Goal: Find specific page/section: Find specific page/section

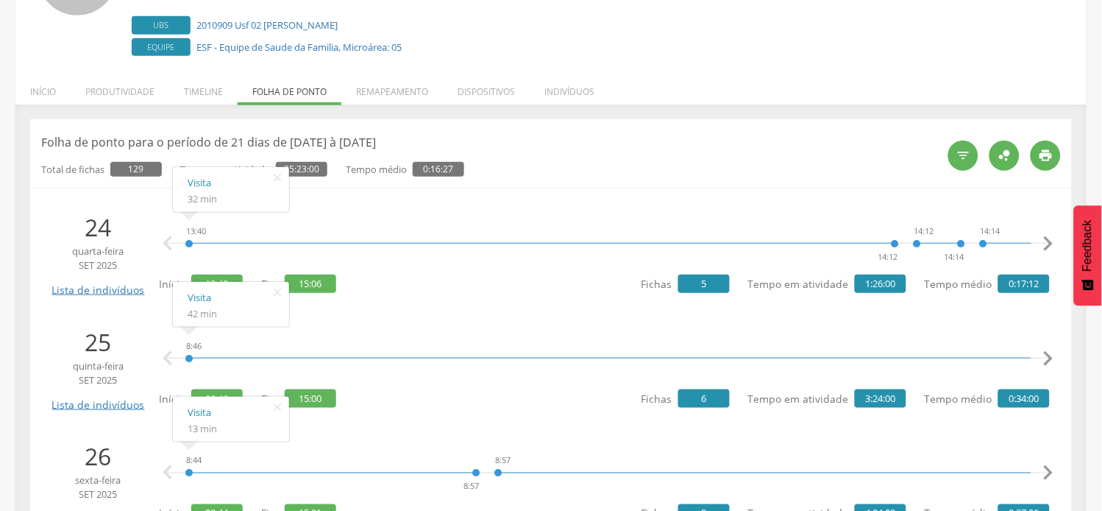
scroll to position [163, 0]
click at [274, 291] on icon "" at bounding box center [278, 292] width 24 height 21
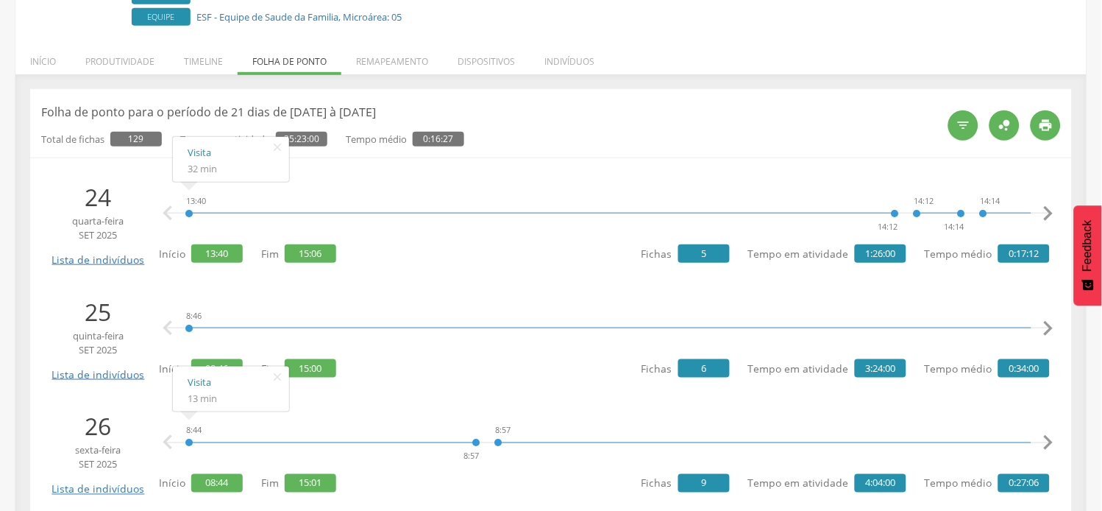
scroll to position [245, 0]
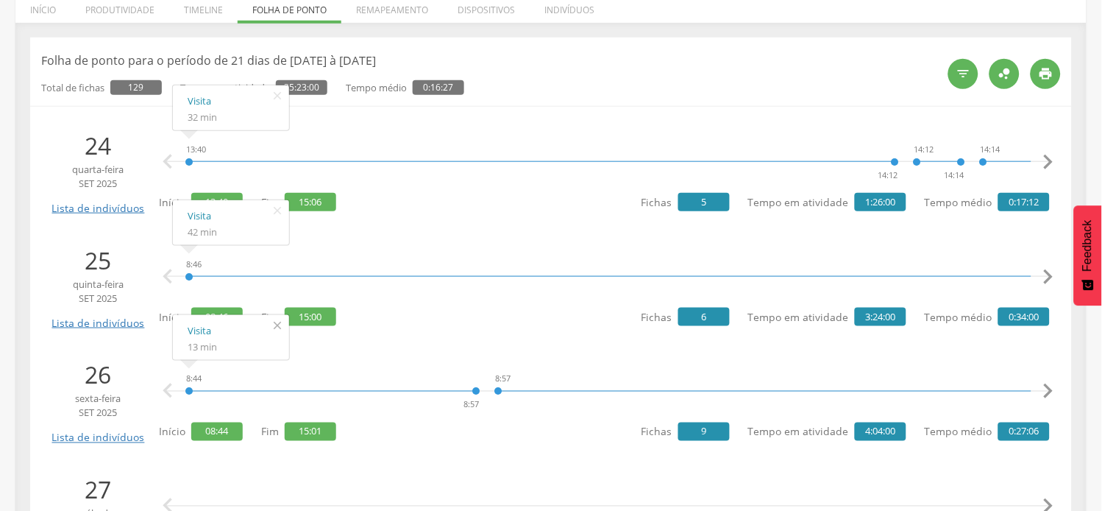
click at [276, 325] on icon "" at bounding box center [278, 325] width 24 height 21
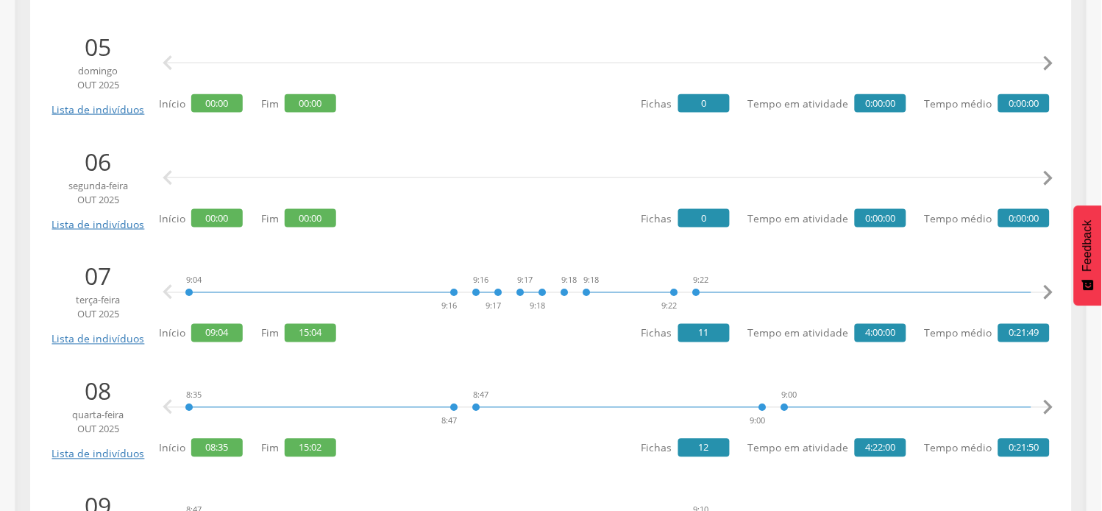
scroll to position [1635, 0]
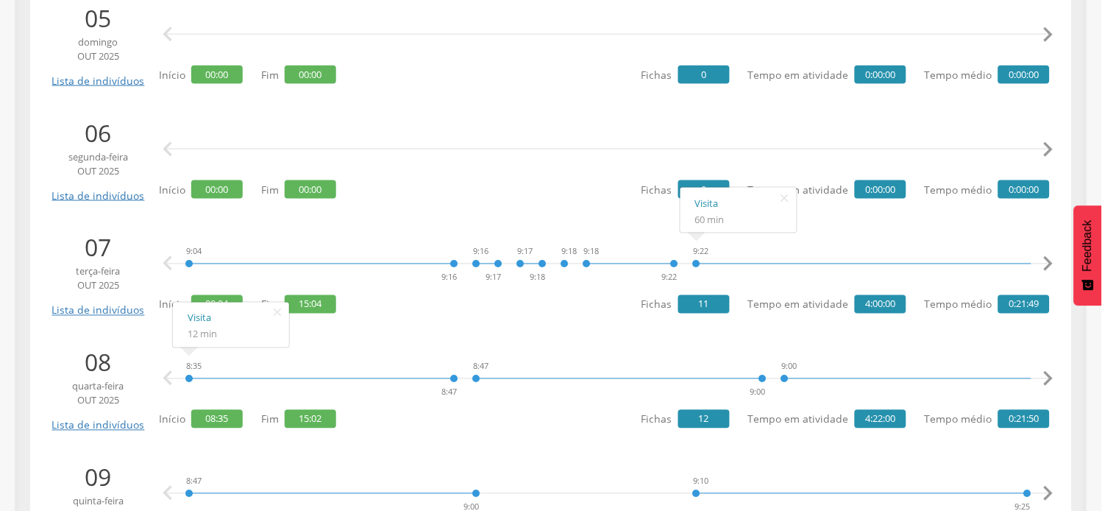
click at [1049, 269] on icon "" at bounding box center [1048, 263] width 29 height 29
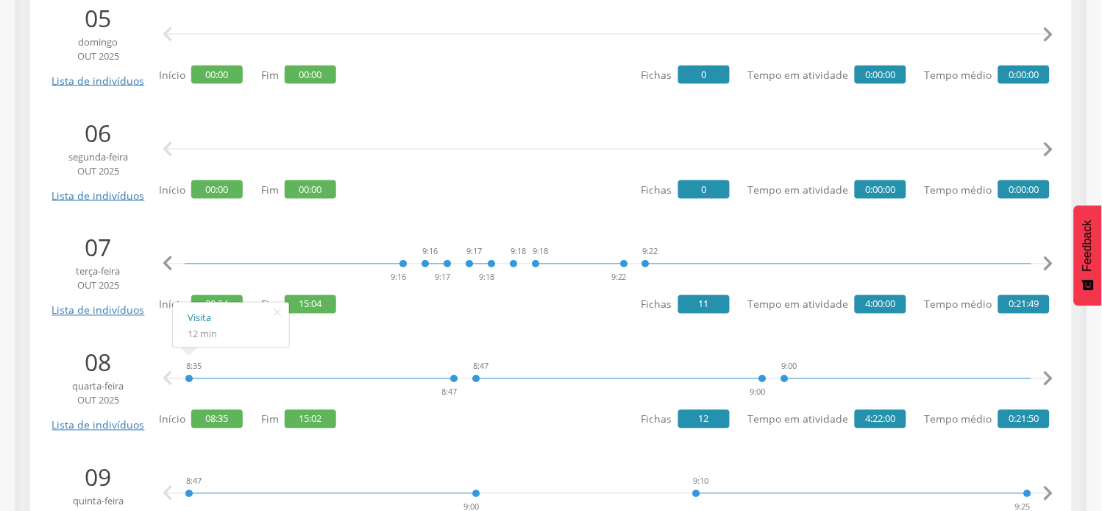
click at [1049, 269] on icon "" at bounding box center [1048, 263] width 29 height 29
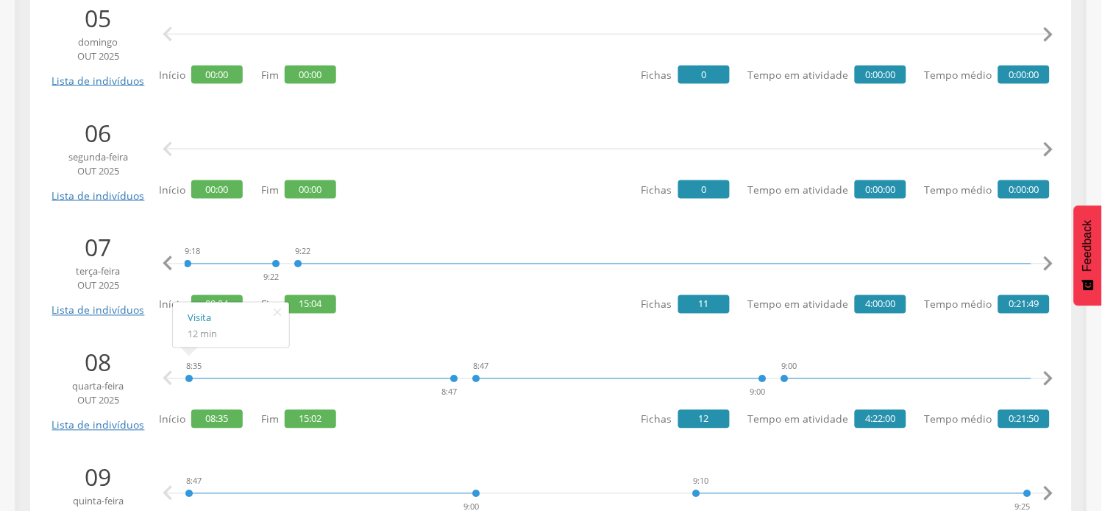
click at [1049, 269] on icon "" at bounding box center [1048, 263] width 29 height 29
click at [1048, 265] on icon "" at bounding box center [1048, 263] width 29 height 29
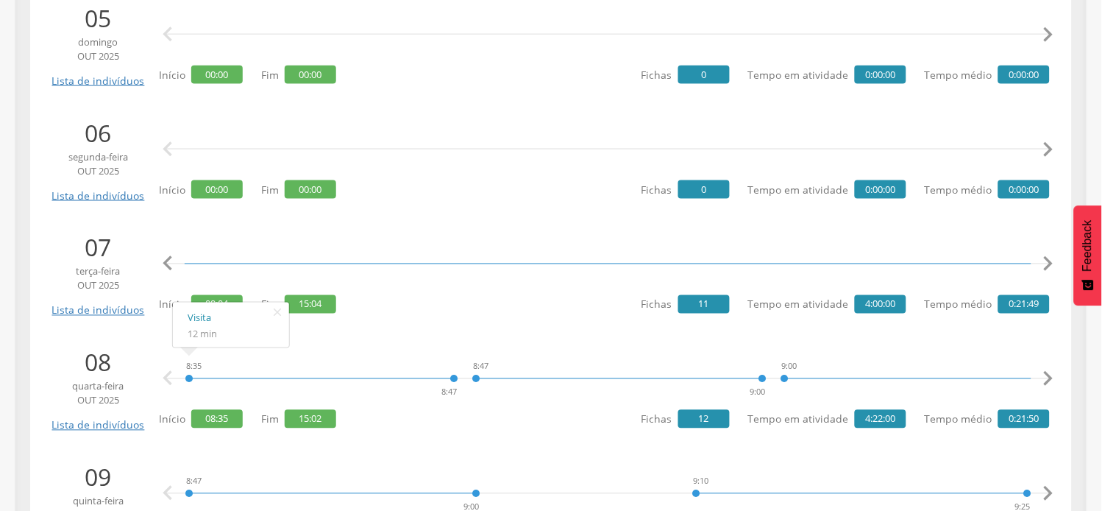
click at [1048, 265] on icon "" at bounding box center [1048, 263] width 29 height 29
click at [1049, 265] on icon "" at bounding box center [1048, 263] width 29 height 29
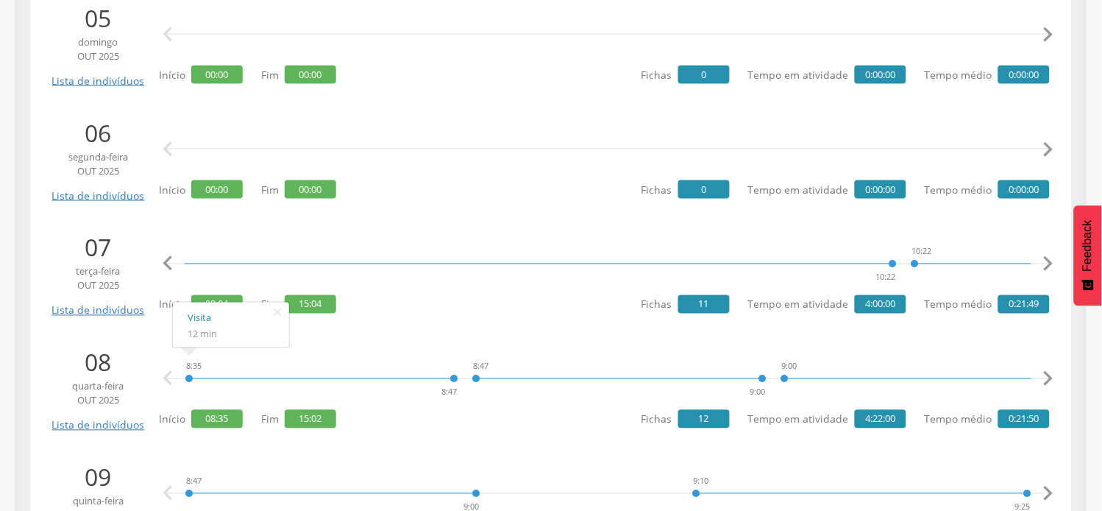
click at [1049, 265] on icon "" at bounding box center [1048, 263] width 29 height 29
click at [1049, 263] on icon "" at bounding box center [1048, 263] width 29 height 29
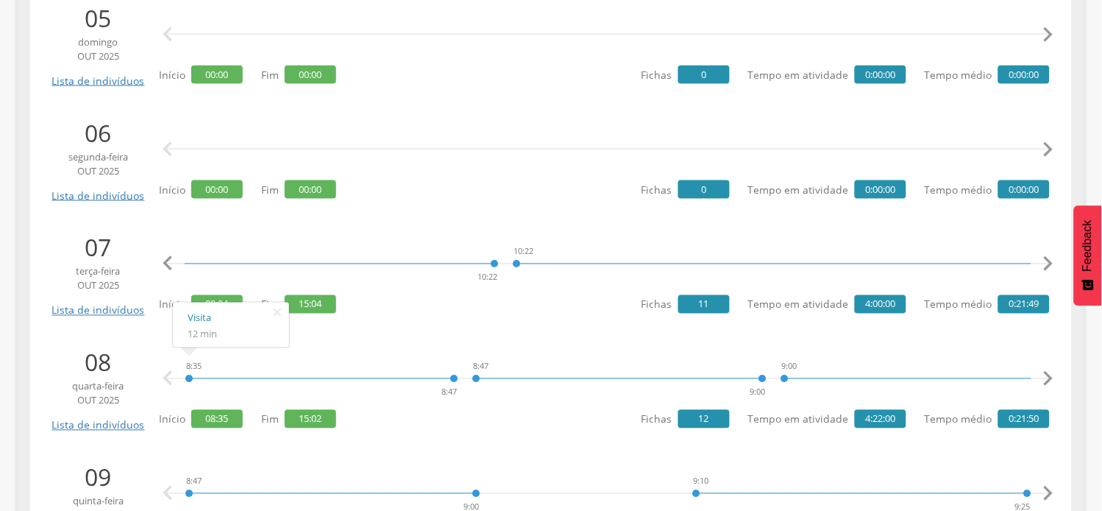
click at [1049, 263] on icon "" at bounding box center [1048, 263] width 29 height 29
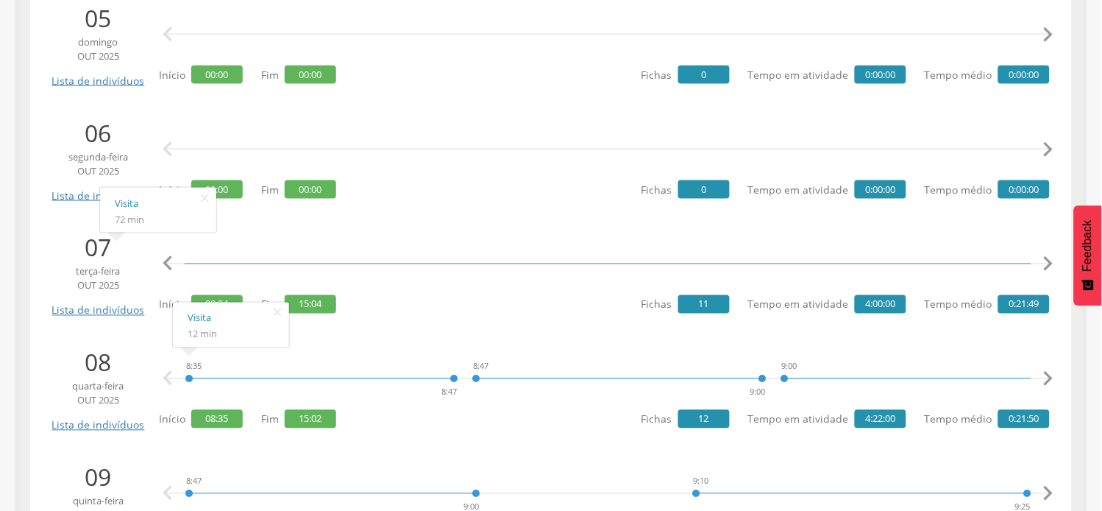
scroll to position [0, 1975]
click at [1063, 261] on icon "" at bounding box center [1048, 263] width 29 height 29
click at [1057, 261] on icon "" at bounding box center [1048, 263] width 29 height 29
click at [1055, 261] on icon "" at bounding box center [1048, 263] width 29 height 29
click at [1054, 261] on icon "" at bounding box center [1048, 263] width 29 height 29
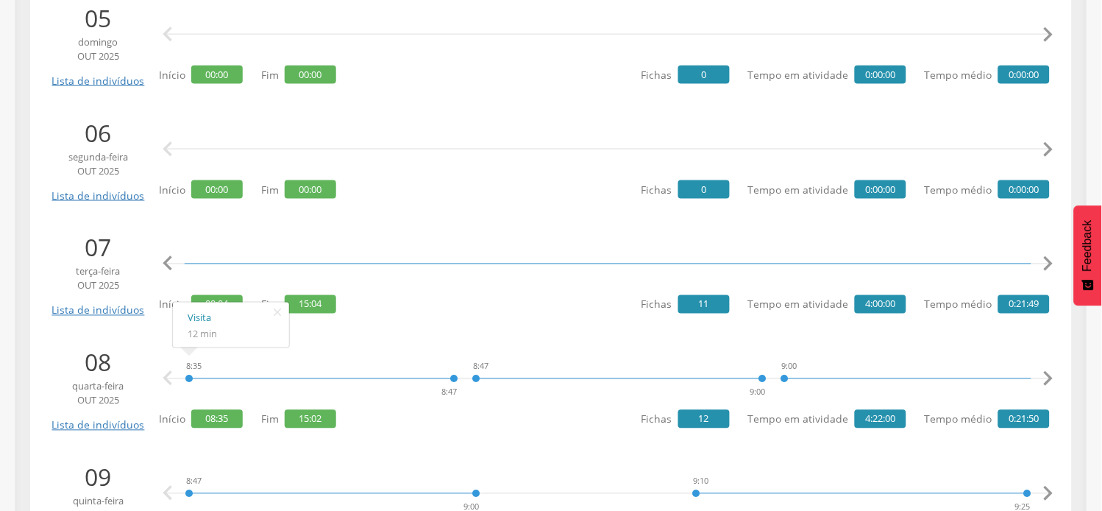
click at [1054, 261] on icon "" at bounding box center [1048, 263] width 29 height 29
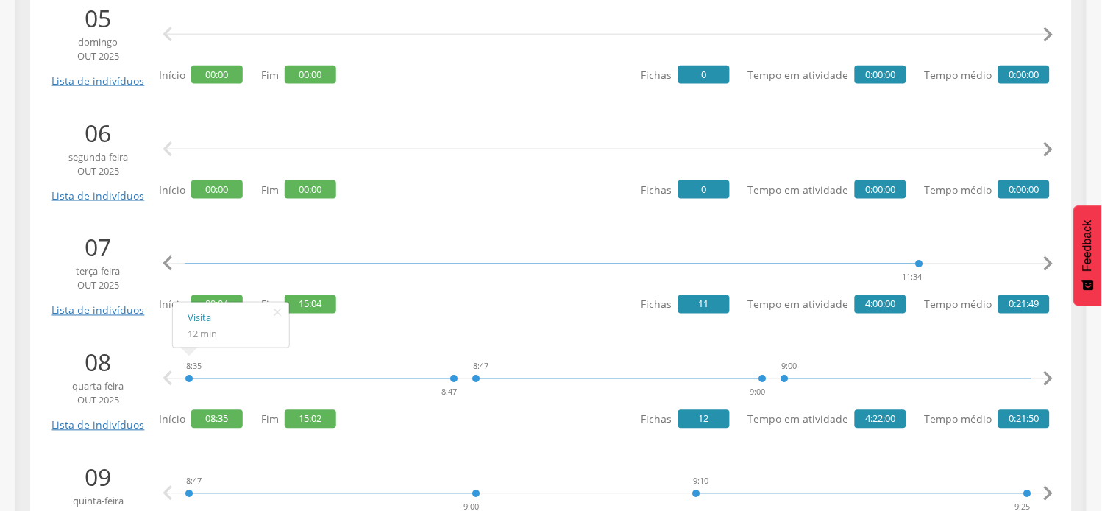
click at [1054, 261] on icon "" at bounding box center [1048, 263] width 29 height 29
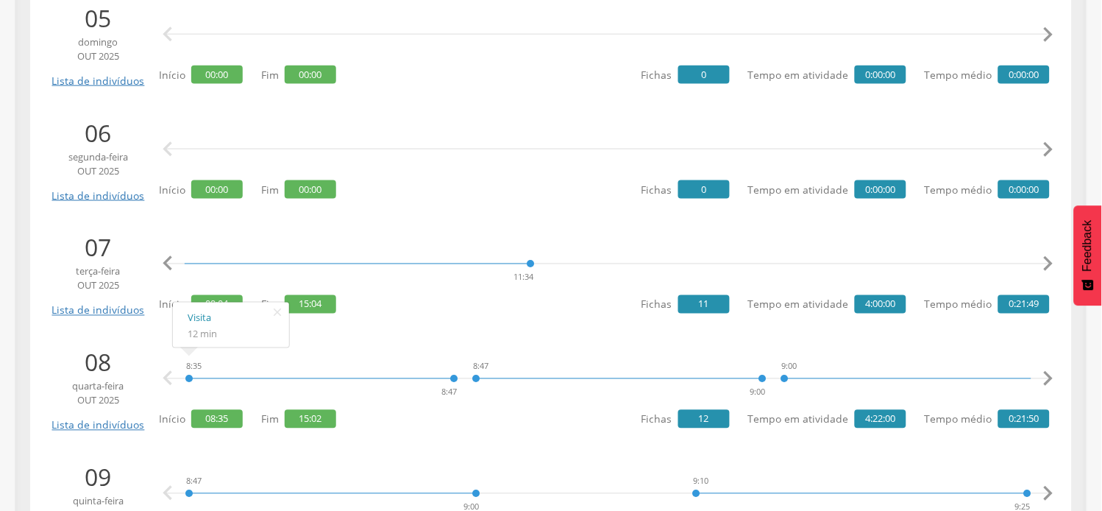
click at [1054, 261] on icon "" at bounding box center [1048, 263] width 29 height 29
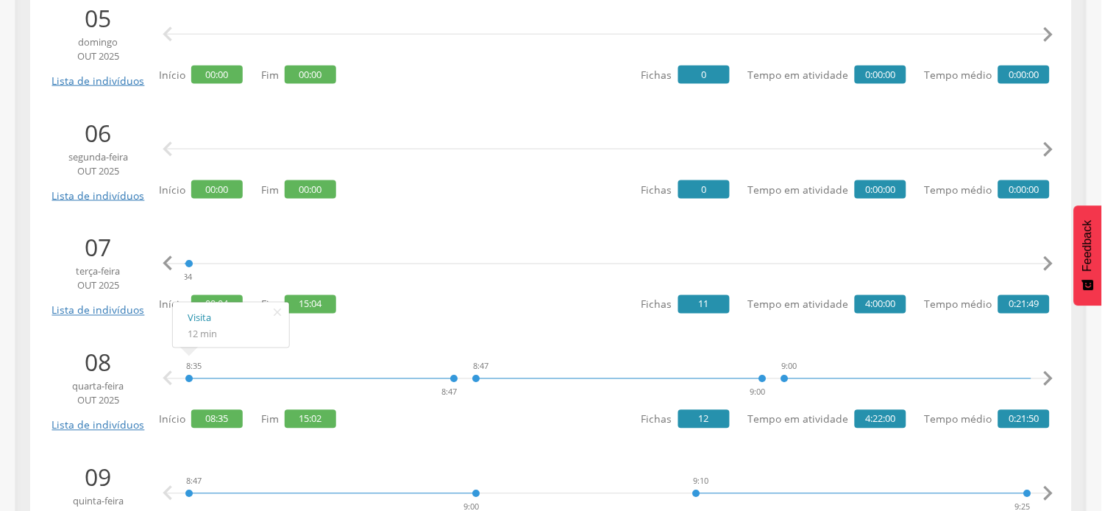
click at [1054, 261] on icon "" at bounding box center [1048, 263] width 29 height 29
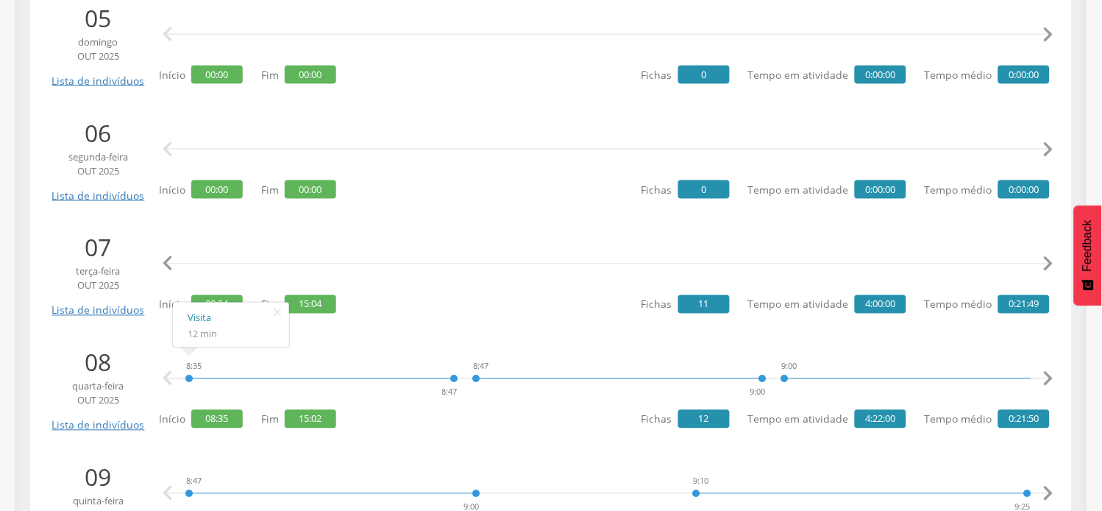
click at [1054, 261] on icon "" at bounding box center [1048, 263] width 29 height 29
click at [1049, 373] on icon "" at bounding box center [1048, 378] width 29 height 29
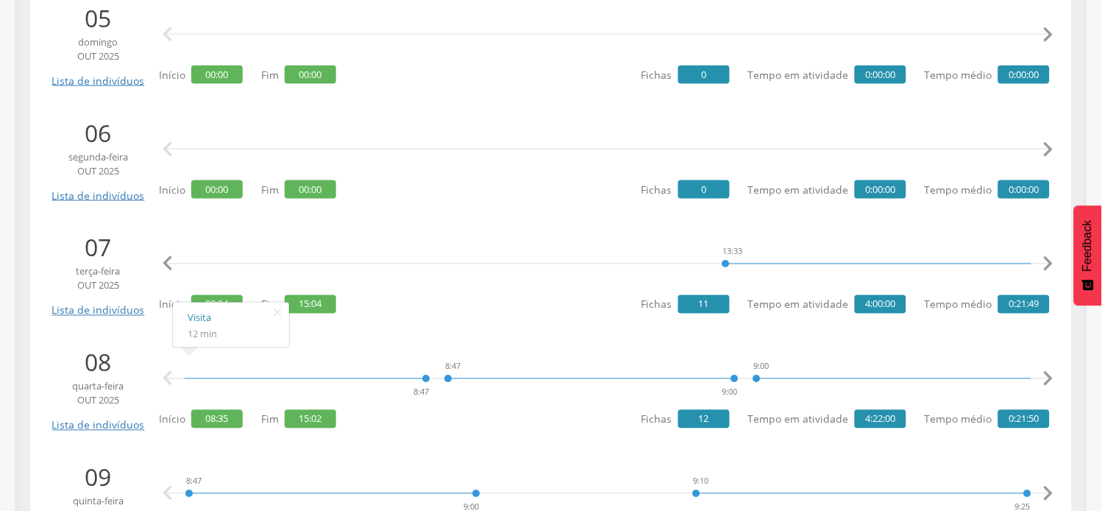
click at [1049, 373] on icon "" at bounding box center [1048, 378] width 29 height 29
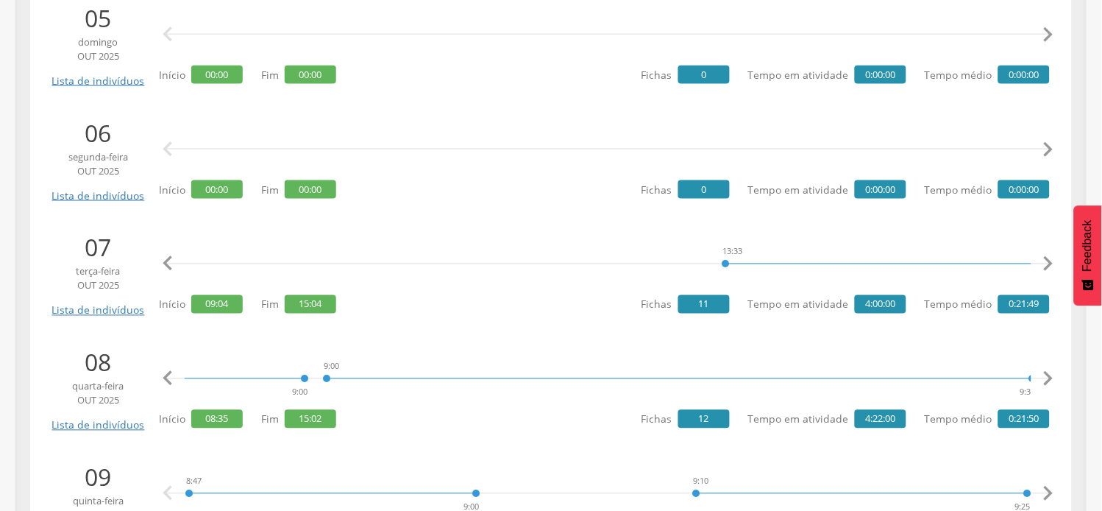
click at [1049, 373] on icon "" at bounding box center [1048, 378] width 29 height 29
click at [1055, 370] on icon "" at bounding box center [1048, 378] width 29 height 29
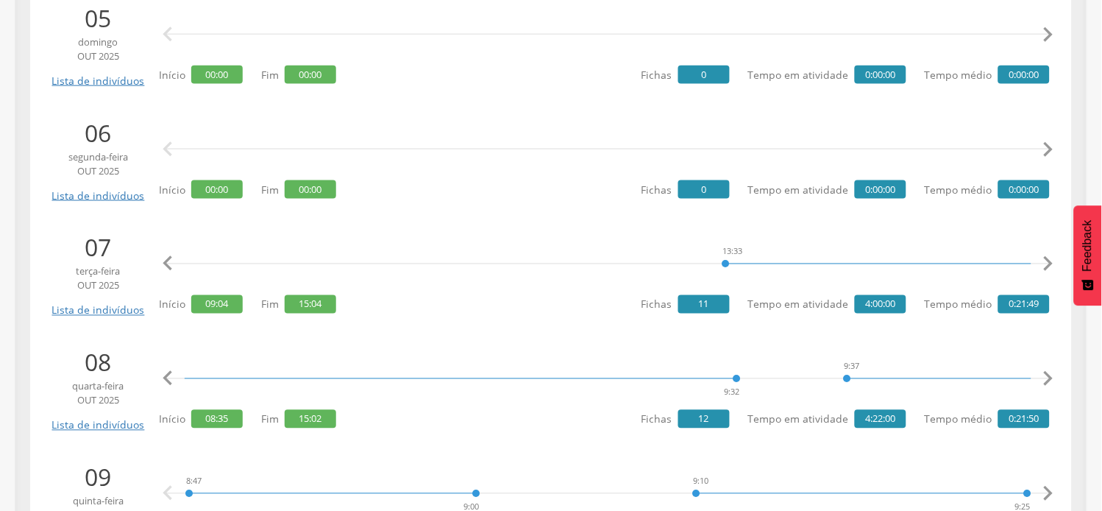
click at [1055, 370] on icon "" at bounding box center [1048, 378] width 29 height 29
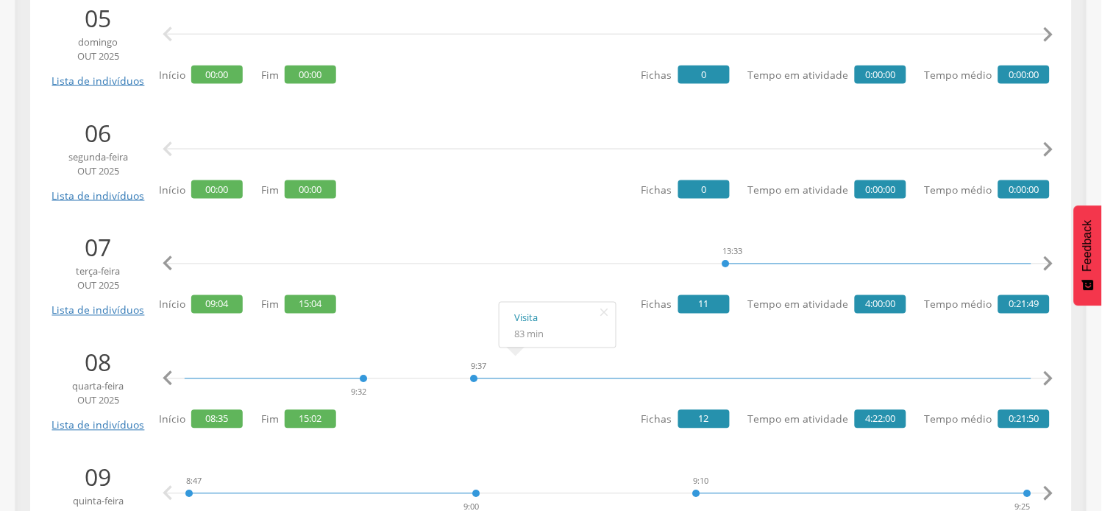
click at [1058, 375] on icon "" at bounding box center [1048, 378] width 29 height 29
click at [1047, 375] on icon "" at bounding box center [1048, 378] width 29 height 29
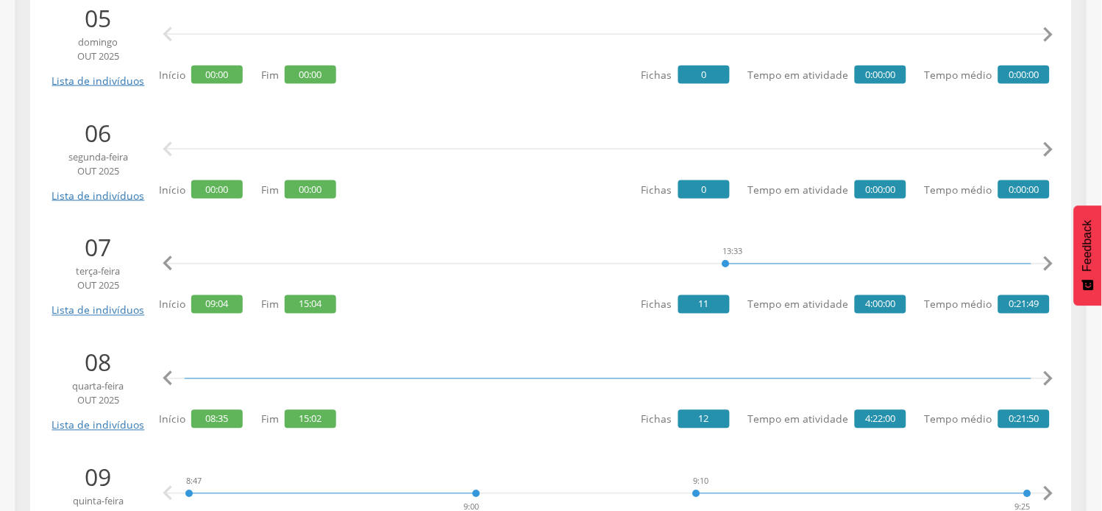
click at [1047, 375] on icon "" at bounding box center [1048, 378] width 29 height 29
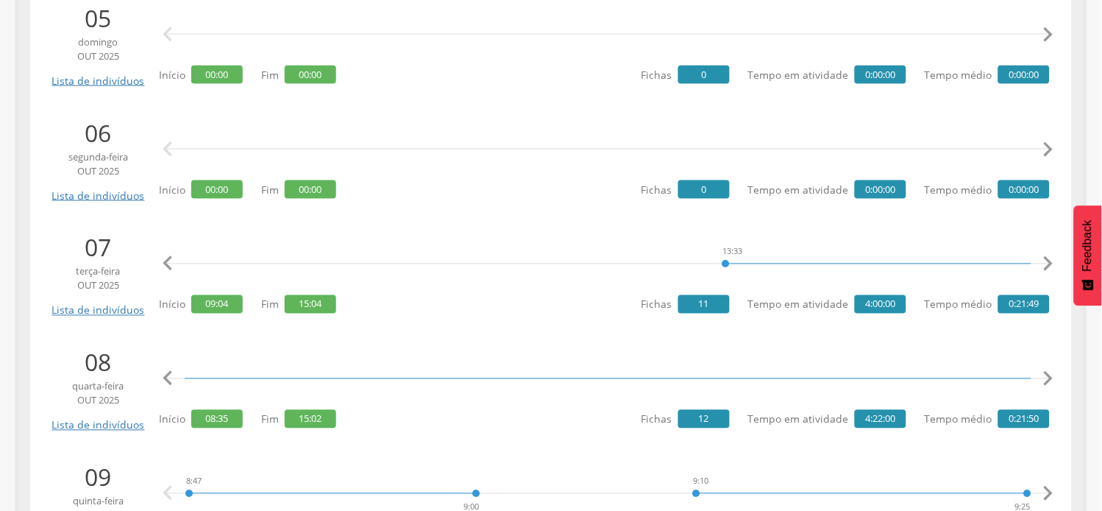
click at [1047, 375] on icon "" at bounding box center [1048, 378] width 29 height 29
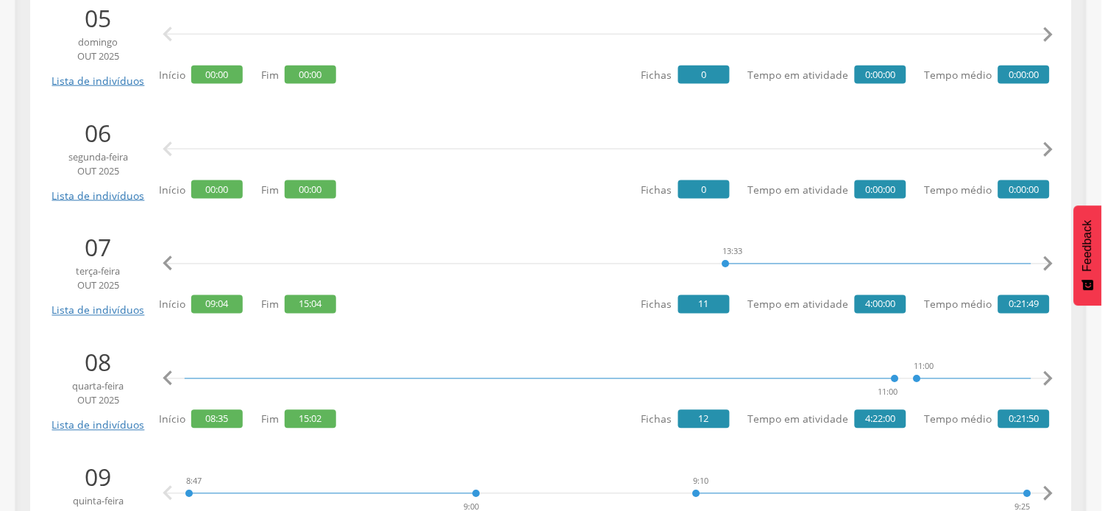
click at [1047, 375] on icon "" at bounding box center [1048, 378] width 29 height 29
click at [1054, 375] on icon "" at bounding box center [1048, 378] width 29 height 29
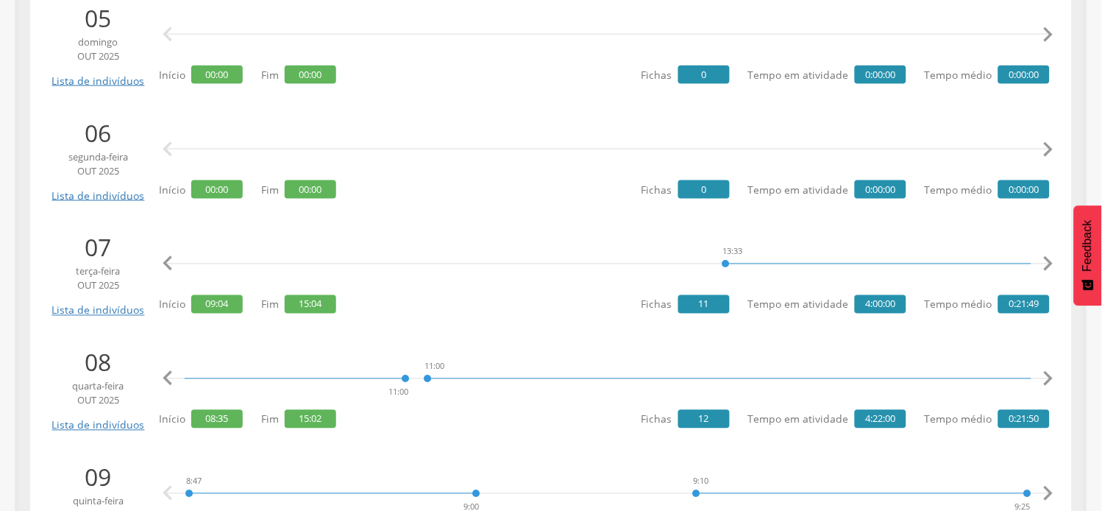
click at [1054, 375] on icon "" at bounding box center [1048, 378] width 29 height 29
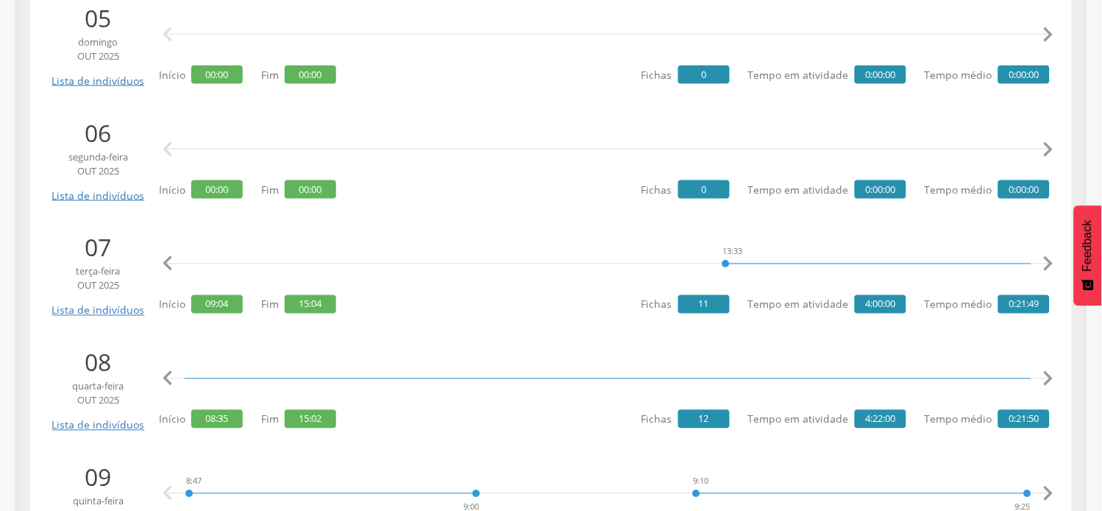
click at [1054, 375] on icon "" at bounding box center [1048, 378] width 29 height 29
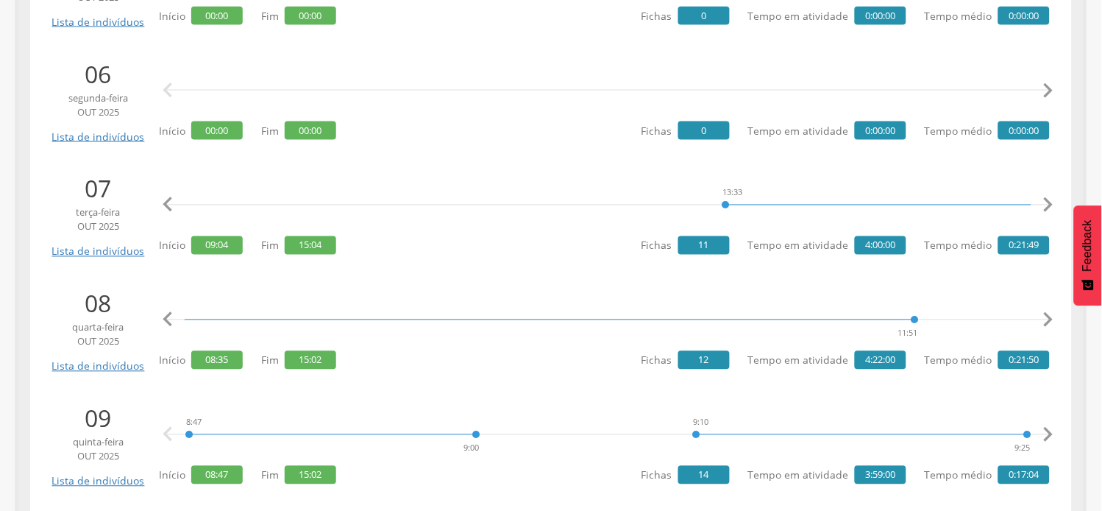
scroll to position [1799, 0]
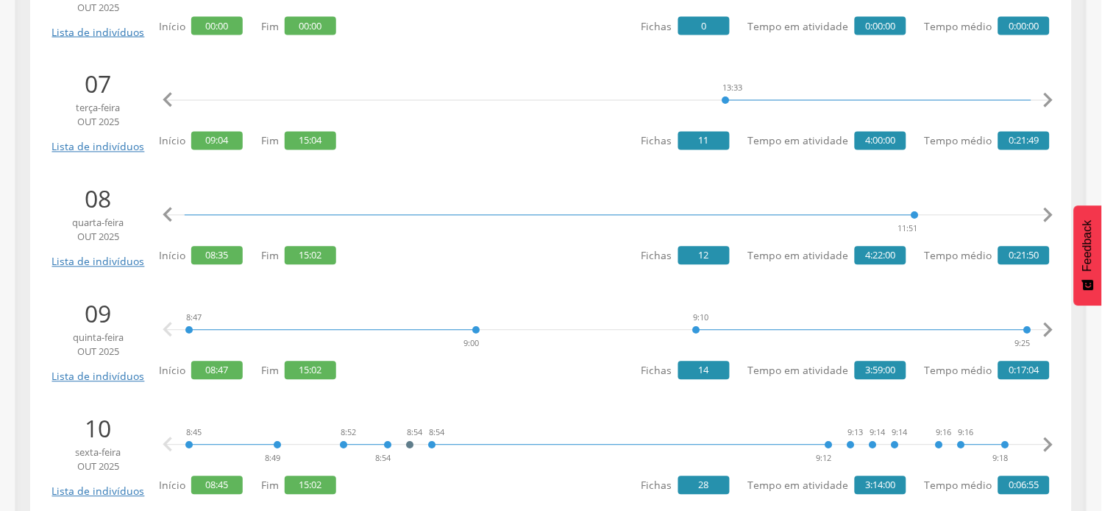
click at [1049, 328] on icon "" at bounding box center [1048, 330] width 29 height 29
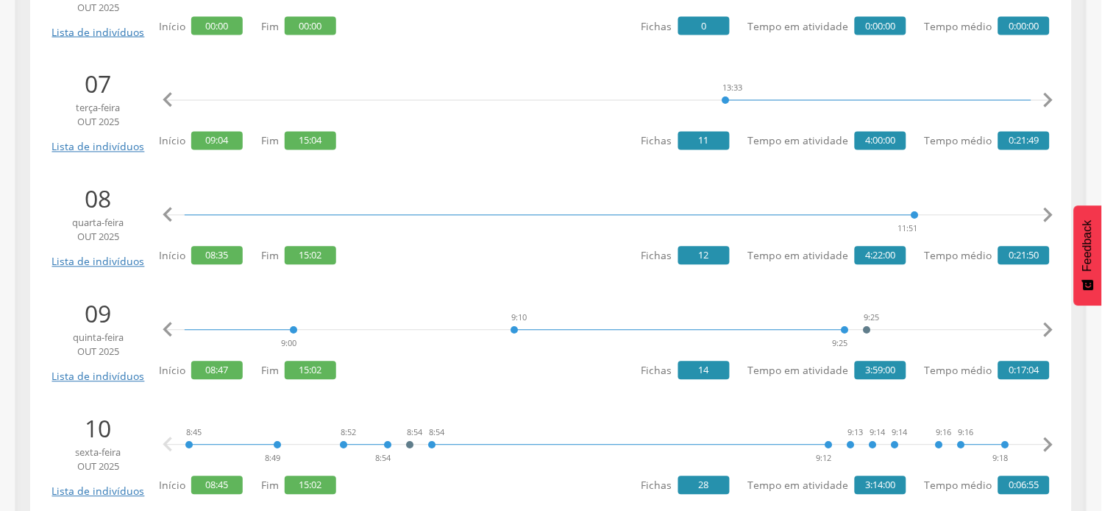
click at [1049, 328] on icon "" at bounding box center [1048, 330] width 29 height 29
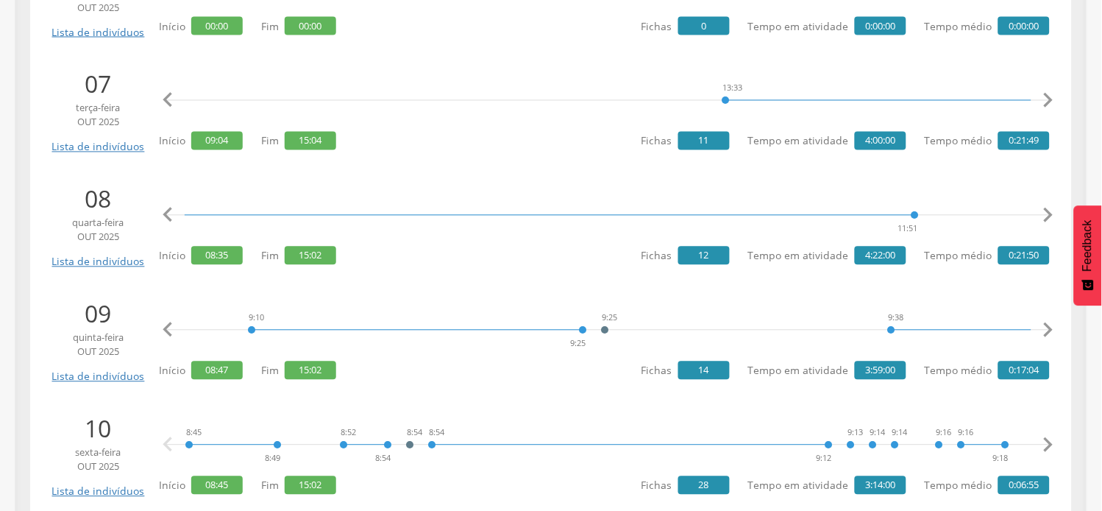
click at [1049, 328] on icon "" at bounding box center [1048, 330] width 29 height 29
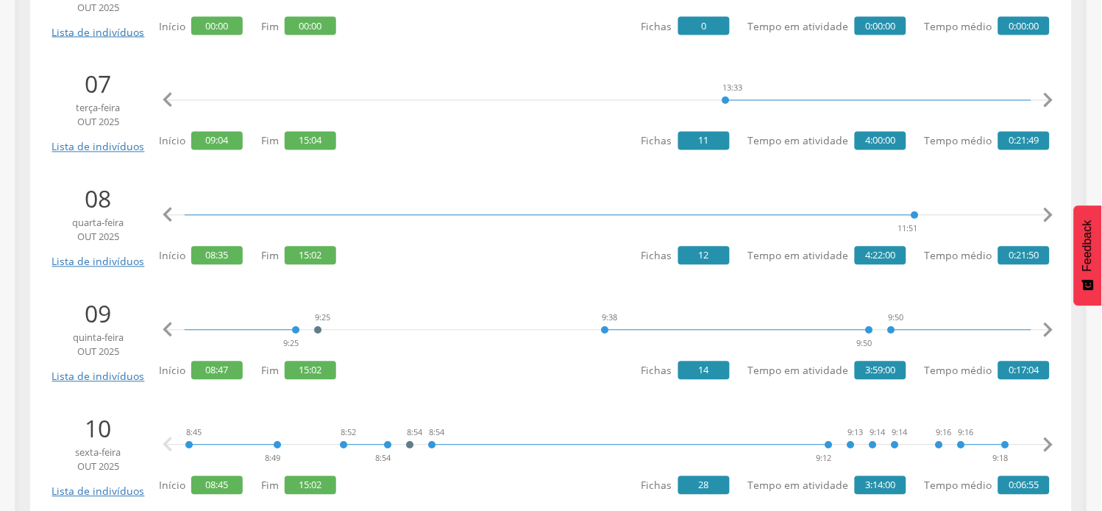
click at [1049, 328] on icon "" at bounding box center [1048, 330] width 29 height 29
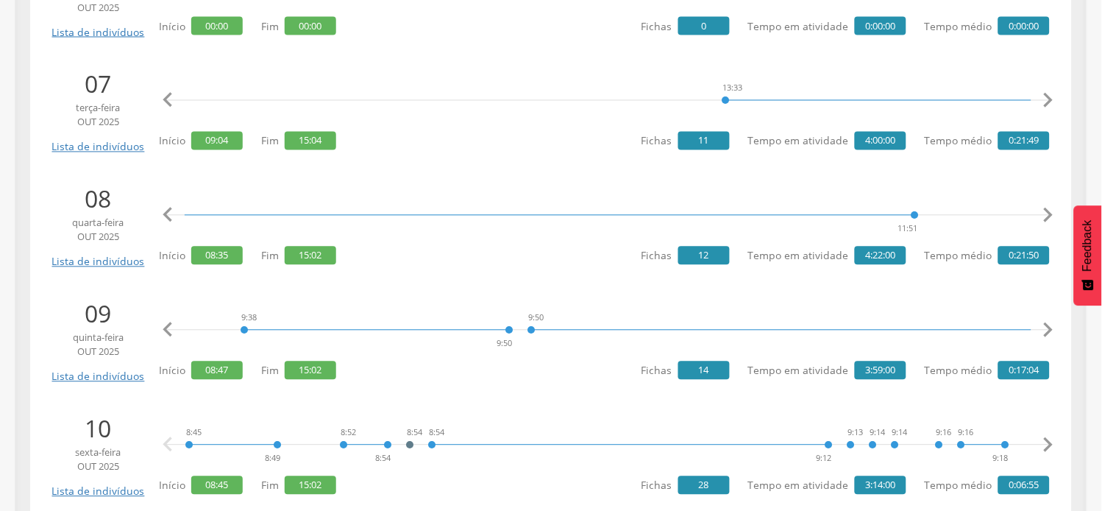
click at [1049, 328] on icon "" at bounding box center [1048, 330] width 29 height 29
click at [1049, 327] on icon "" at bounding box center [1048, 330] width 29 height 29
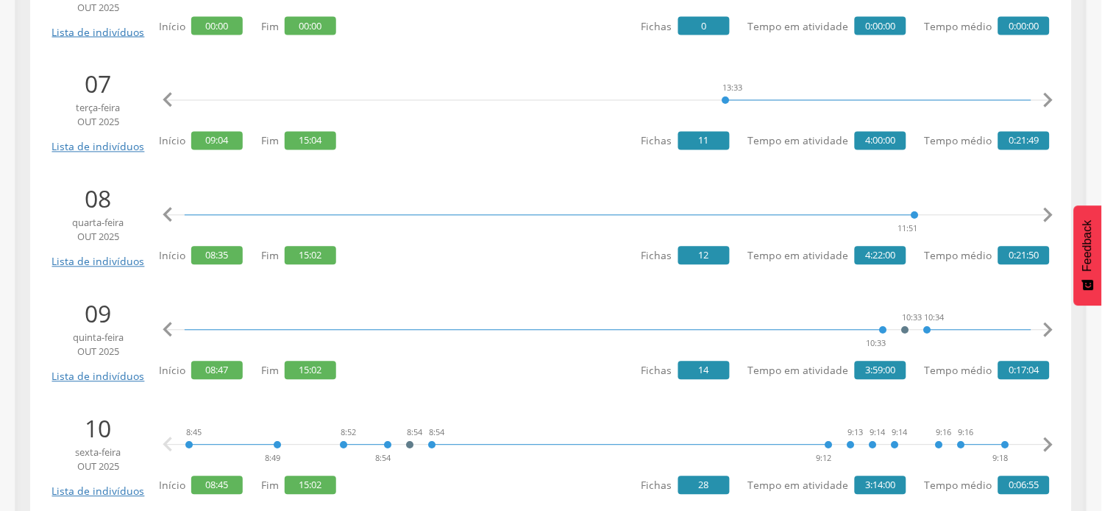
click at [1049, 327] on icon "" at bounding box center [1048, 330] width 29 height 29
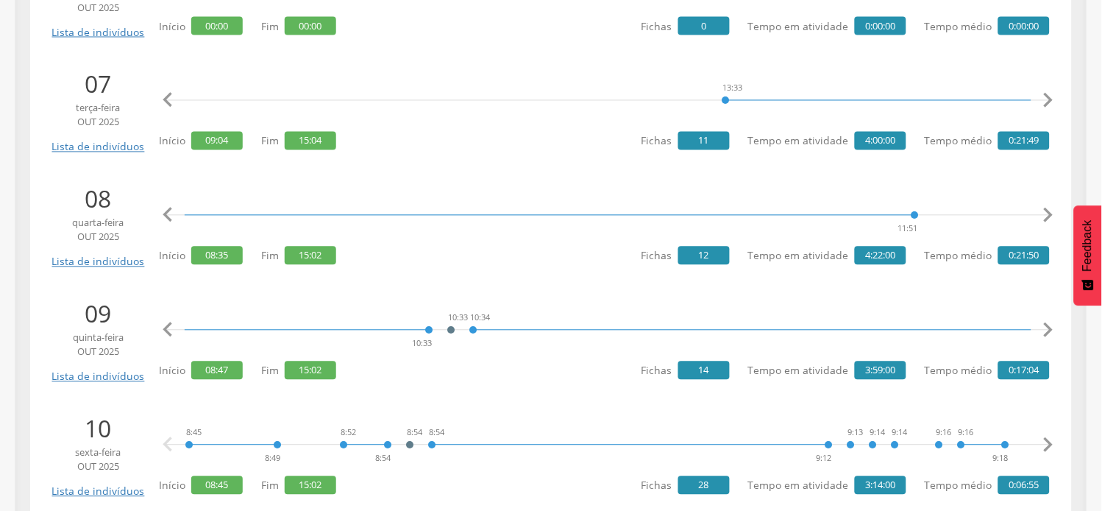
click at [1049, 327] on icon "" at bounding box center [1048, 330] width 29 height 29
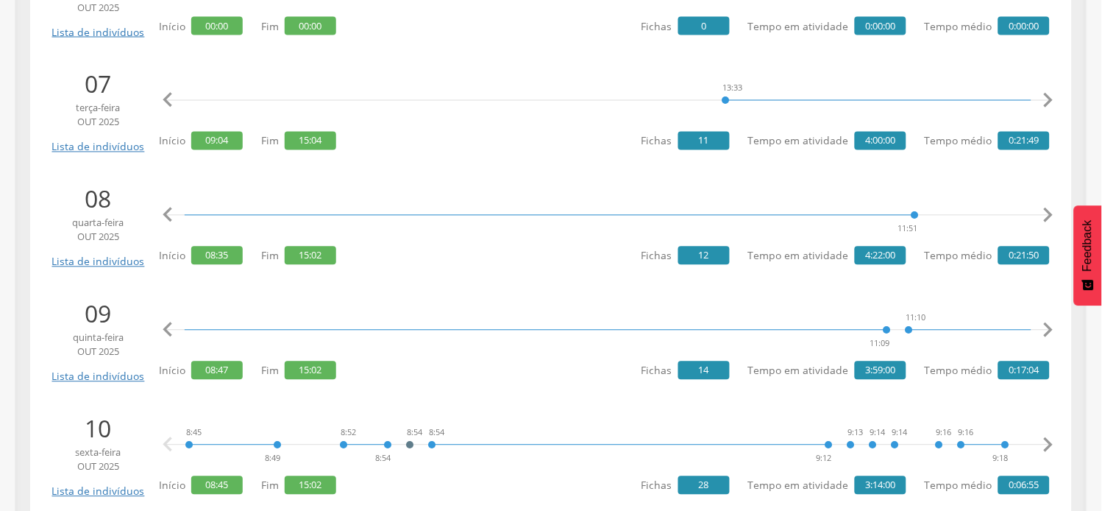
click at [1049, 327] on icon "" at bounding box center [1048, 330] width 29 height 29
click at [1049, 326] on icon "" at bounding box center [1048, 330] width 29 height 29
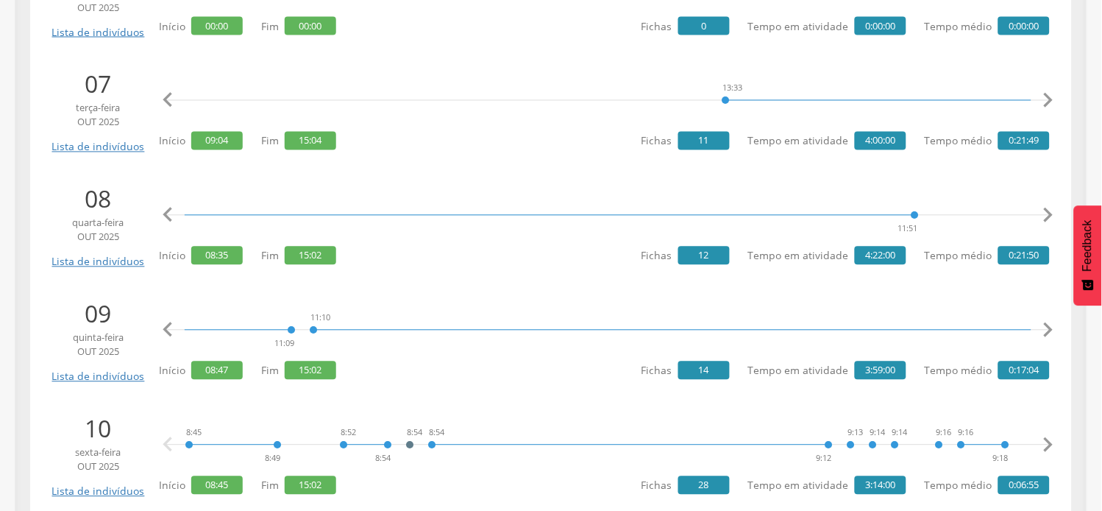
click at [1049, 326] on icon "" at bounding box center [1048, 330] width 29 height 29
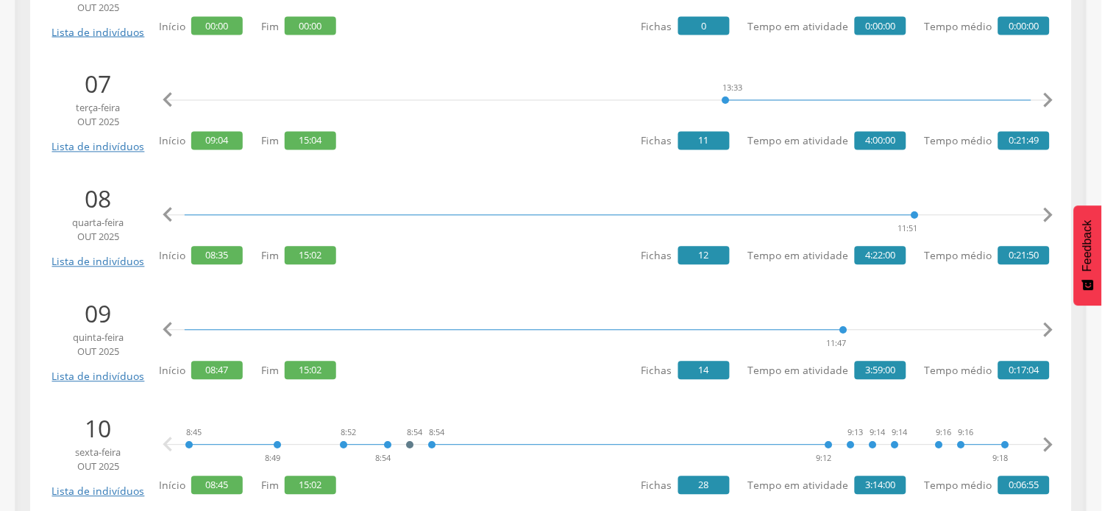
click at [1049, 326] on icon "" at bounding box center [1048, 330] width 29 height 29
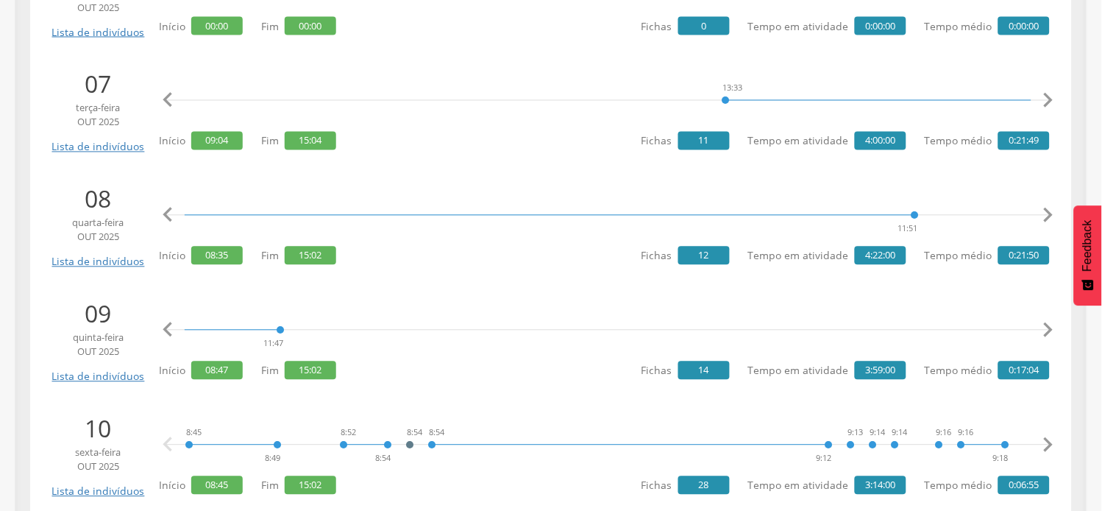
click at [1049, 326] on icon "" at bounding box center [1048, 330] width 29 height 29
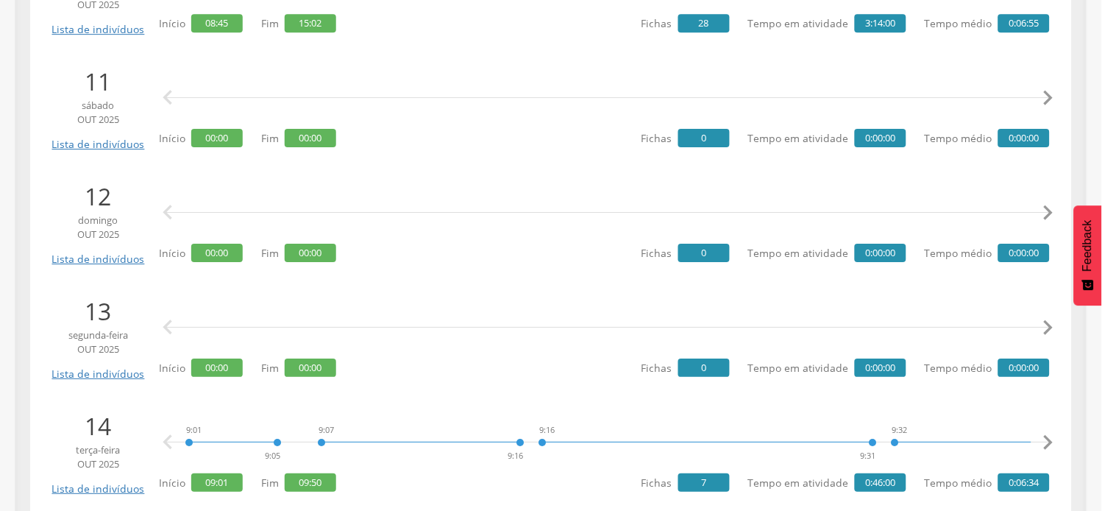
scroll to position [2290, 0]
